Goal: Task Accomplishment & Management: Manage account settings

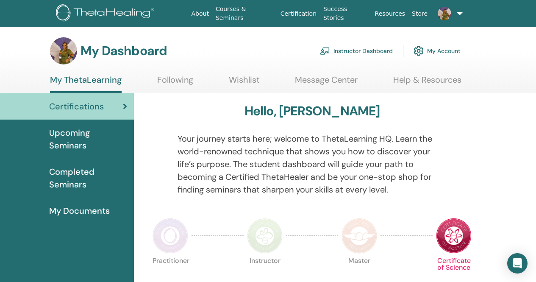
click at [366, 53] on link "Instructor Dashboard" at bounding box center [356, 50] width 73 height 19
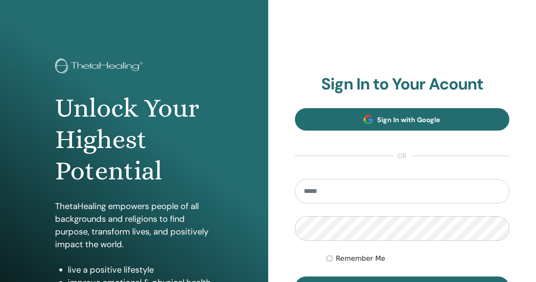
scroll to position [42, 0]
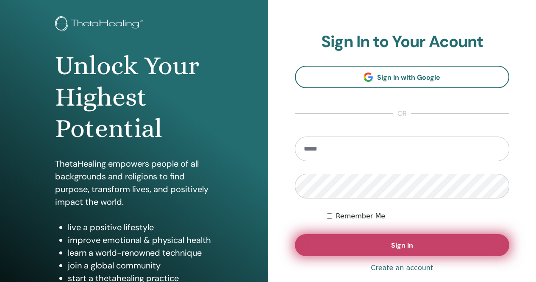
type input "**********"
click at [420, 247] on button "Sign In" at bounding box center [402, 245] width 215 height 22
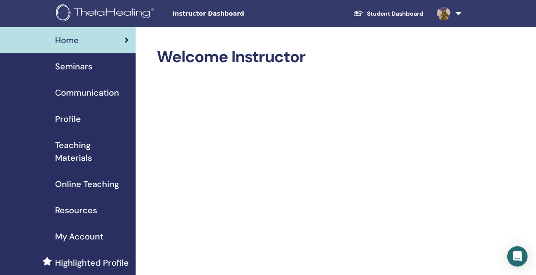
click at [71, 67] on span "Seminars" at bounding box center [73, 66] width 37 height 13
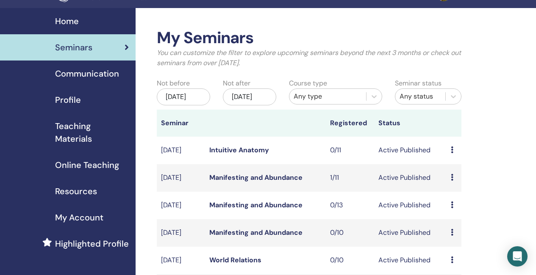
scroll to position [42, 0]
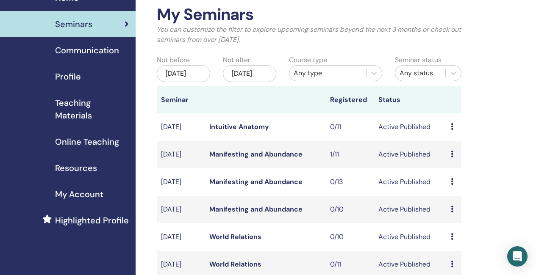
click at [229, 131] on link "Intuitive Anatomy" at bounding box center [239, 126] width 60 height 9
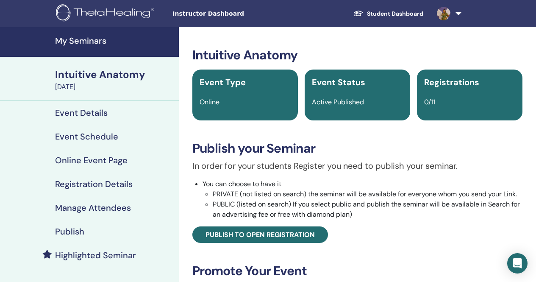
click at [107, 140] on h4 "Event Schedule" at bounding box center [86, 136] width 63 height 10
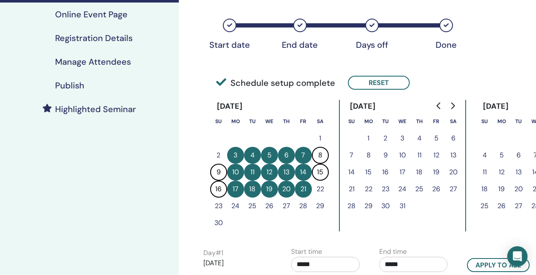
scroll to position [127, 0]
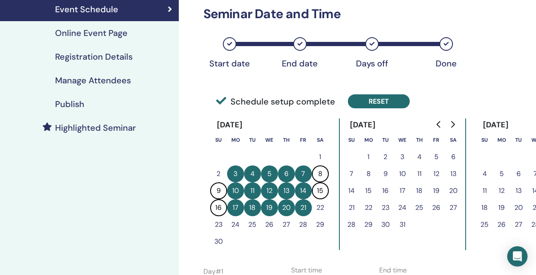
click at [393, 100] on button "Reset" at bounding box center [379, 101] width 62 height 14
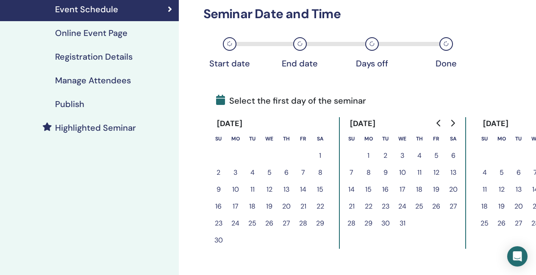
click at [439, 120] on icon "Go to previous month" at bounding box center [438, 123] width 7 height 7
